Goal: Information Seeking & Learning: Compare options

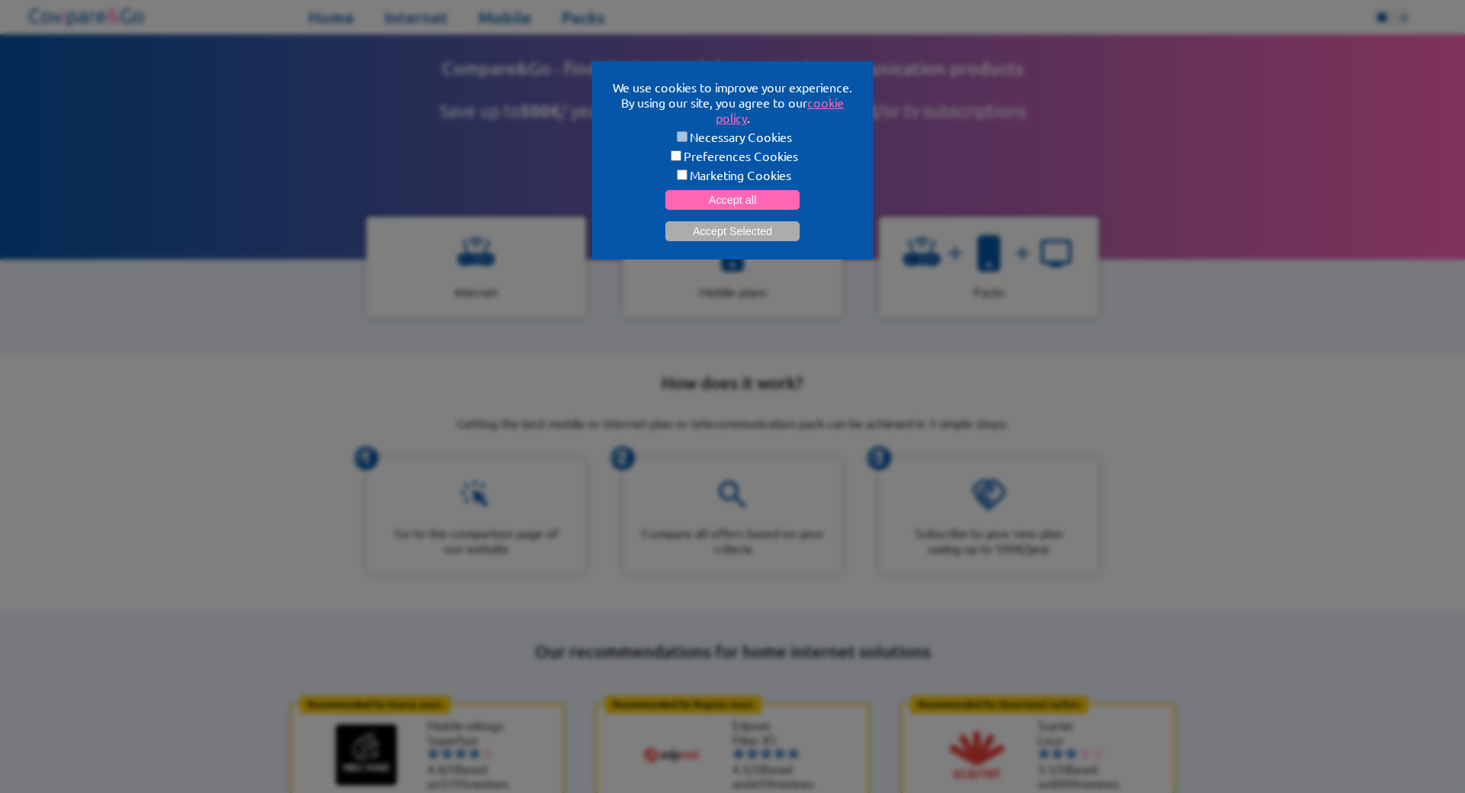
click at [729, 225] on button "Accept Selected" at bounding box center [732, 231] width 134 height 20
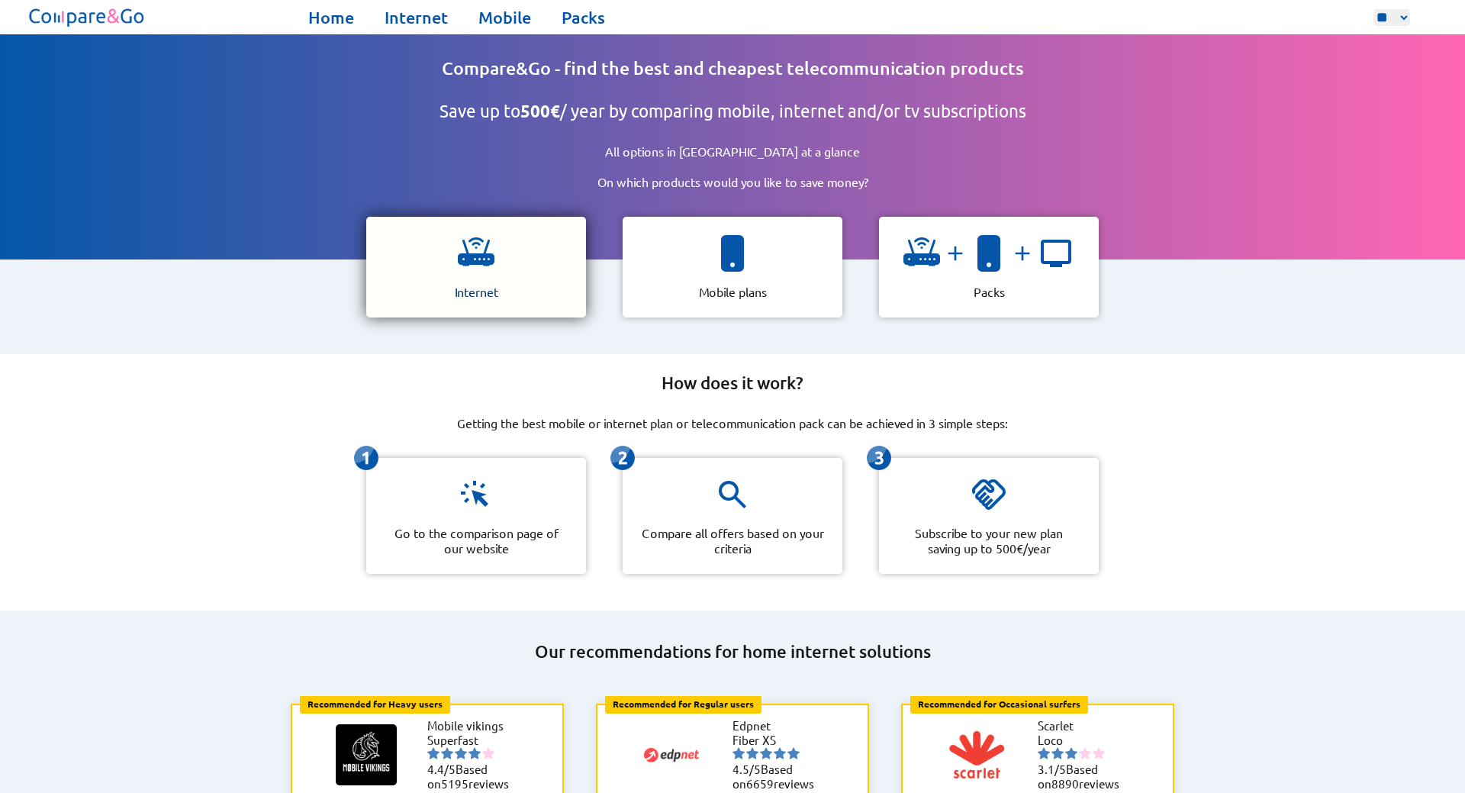
click at [494, 256] on img at bounding box center [476, 253] width 37 height 37
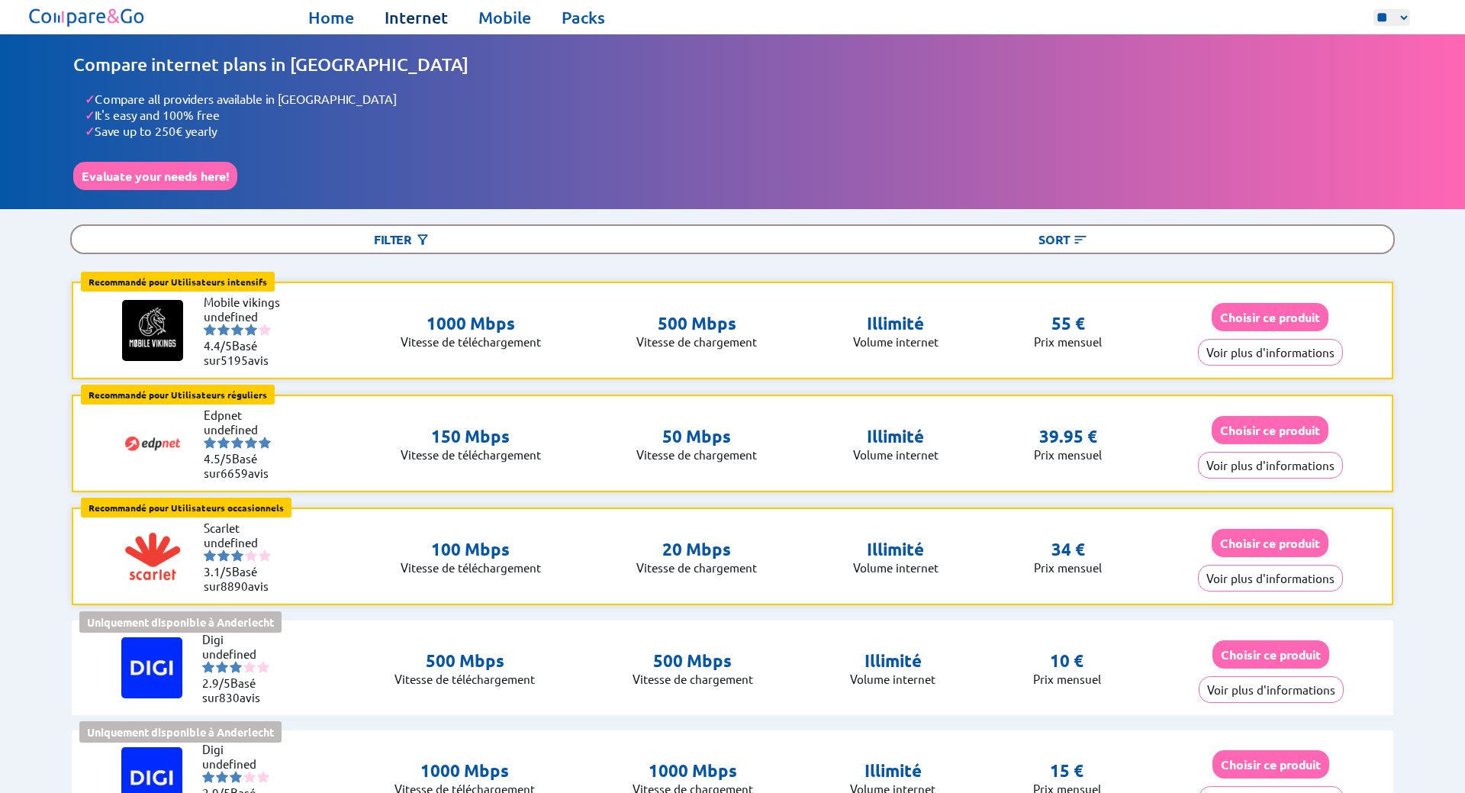
click at [420, 24] on link "Internet" at bounding box center [416, 17] width 63 height 21
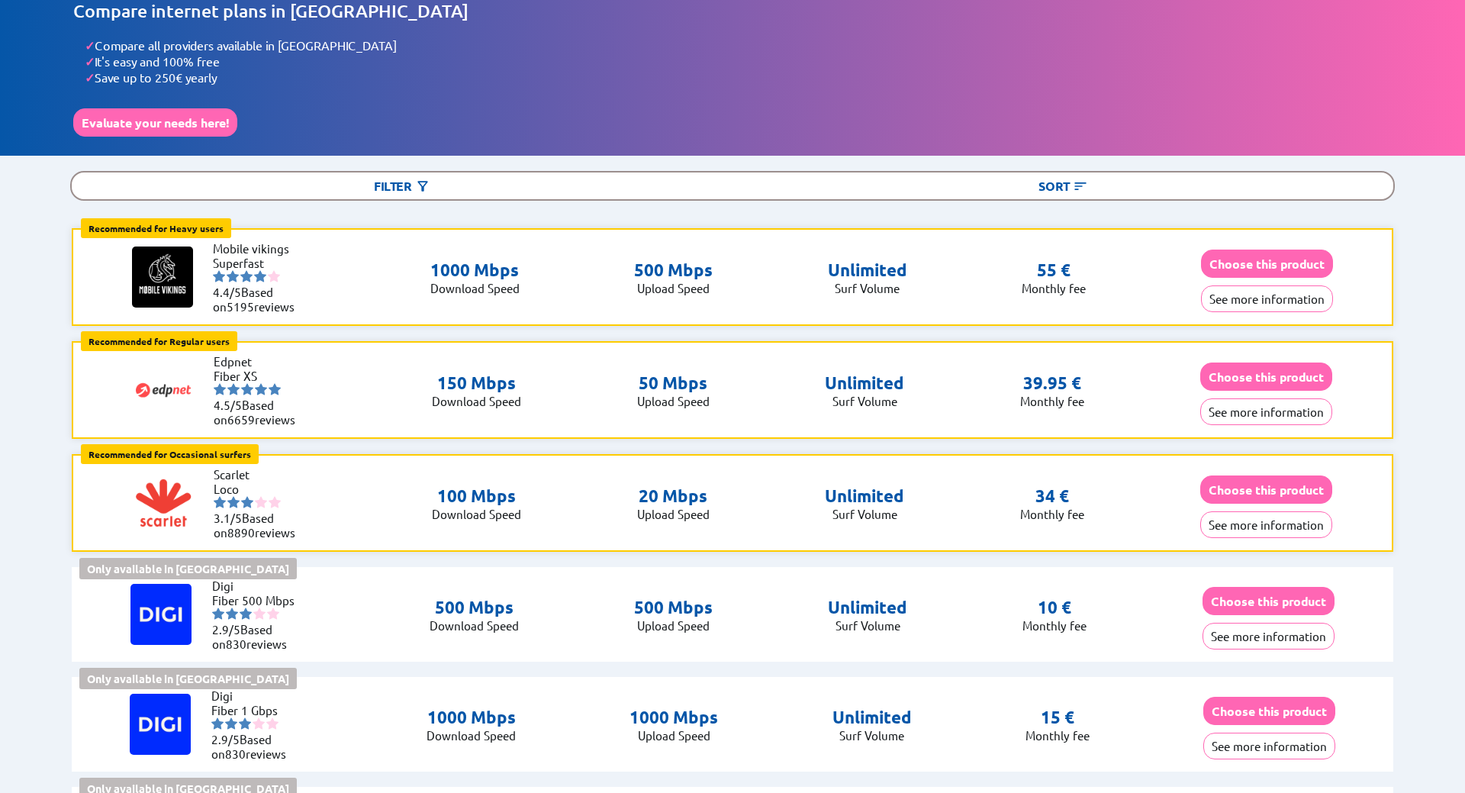
scroll to position [50, 0]
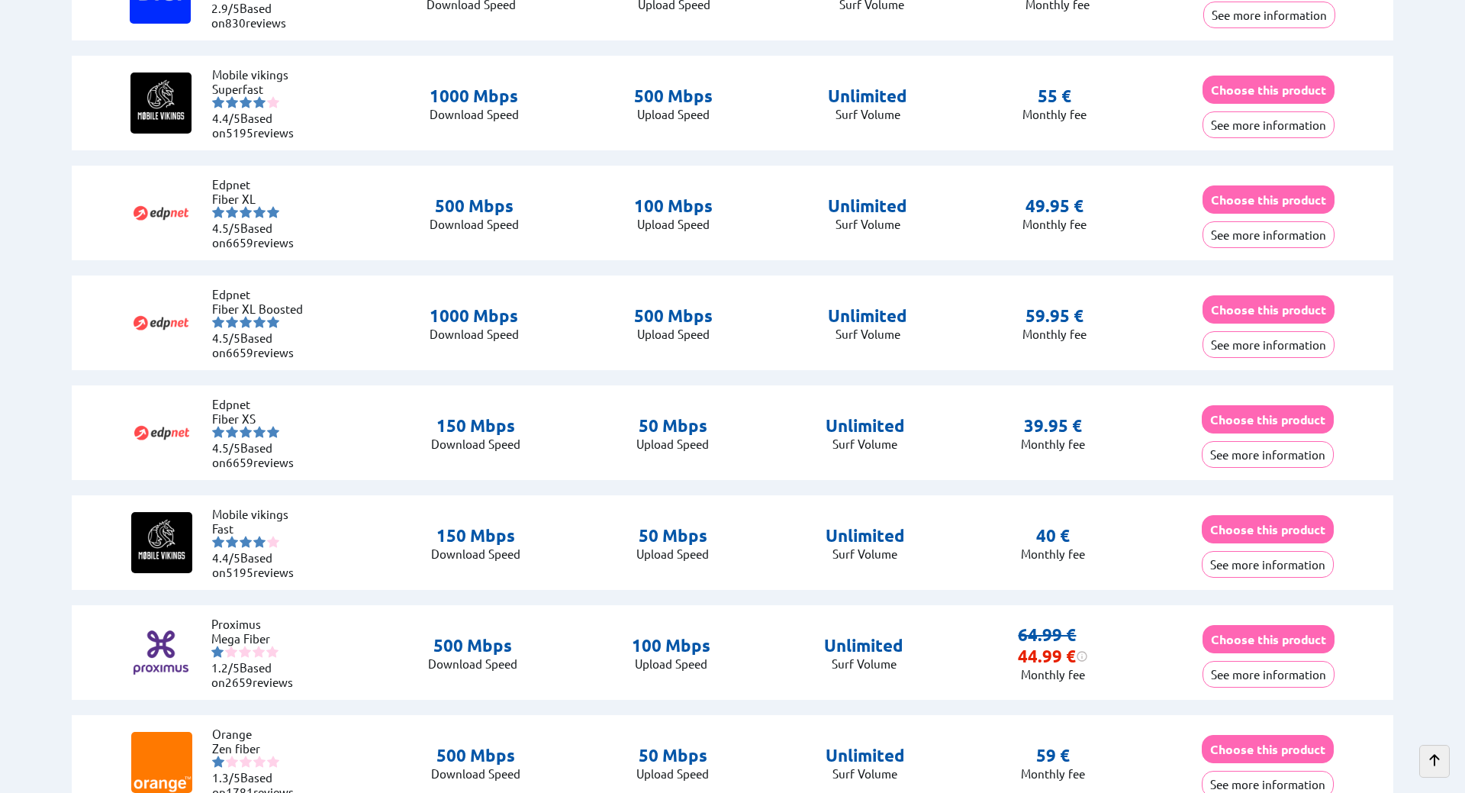
scroll to position [858, 0]
